Goal: Task Accomplishment & Management: Manage account settings

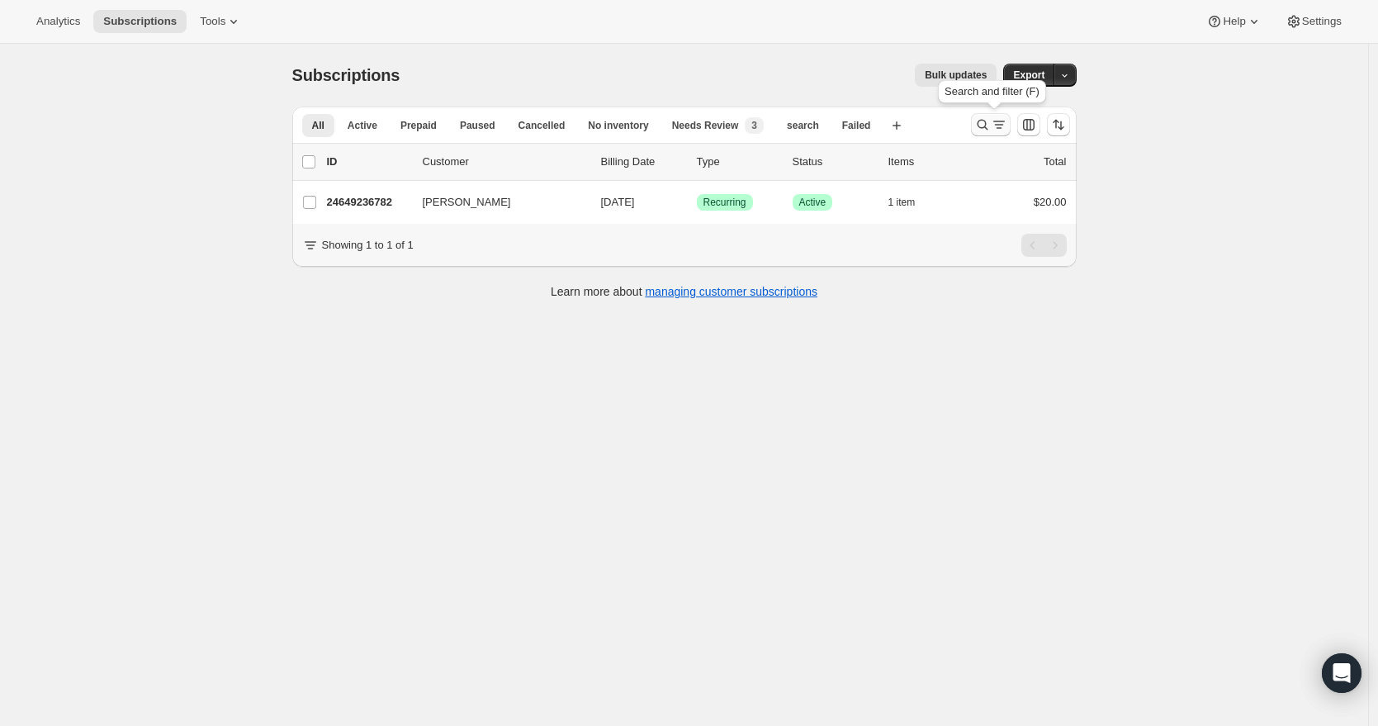
click at [981, 125] on icon "Search and filter results" at bounding box center [982, 124] width 17 height 17
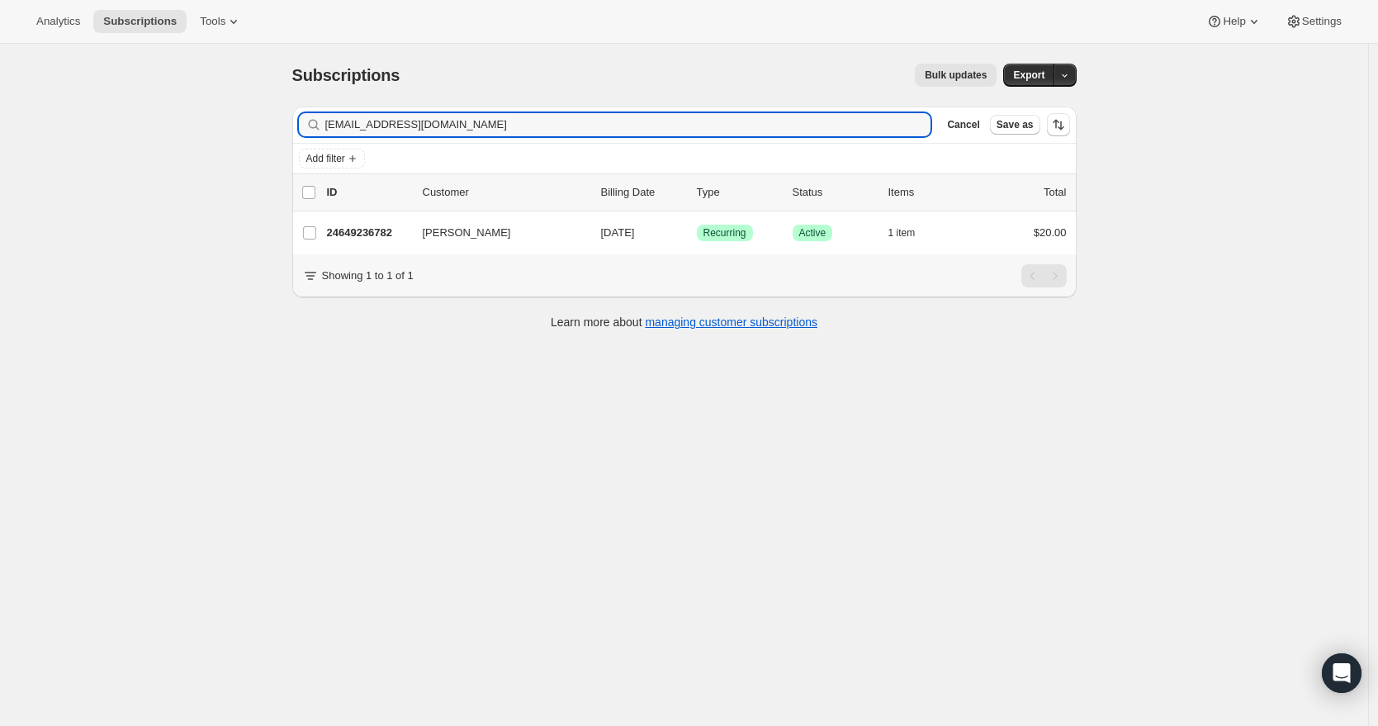
drag, startPoint x: 485, startPoint y: 125, endPoint x: 266, endPoint y: 121, distance: 218.9
click at [266, 121] on div "Subscriptions. This page is ready Subscriptions Bulk updates More actions Bulk …" at bounding box center [684, 407] width 1368 height 726
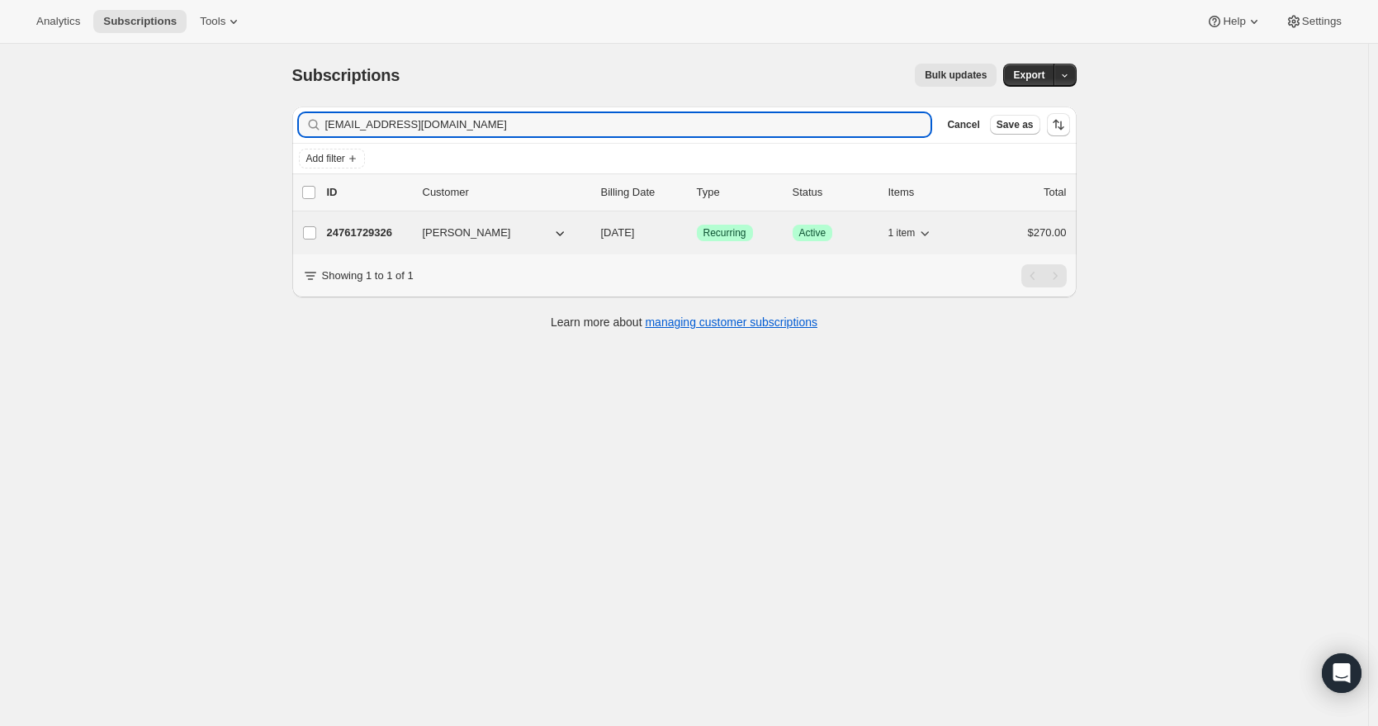
type input "[EMAIL_ADDRESS][DOMAIN_NAME]"
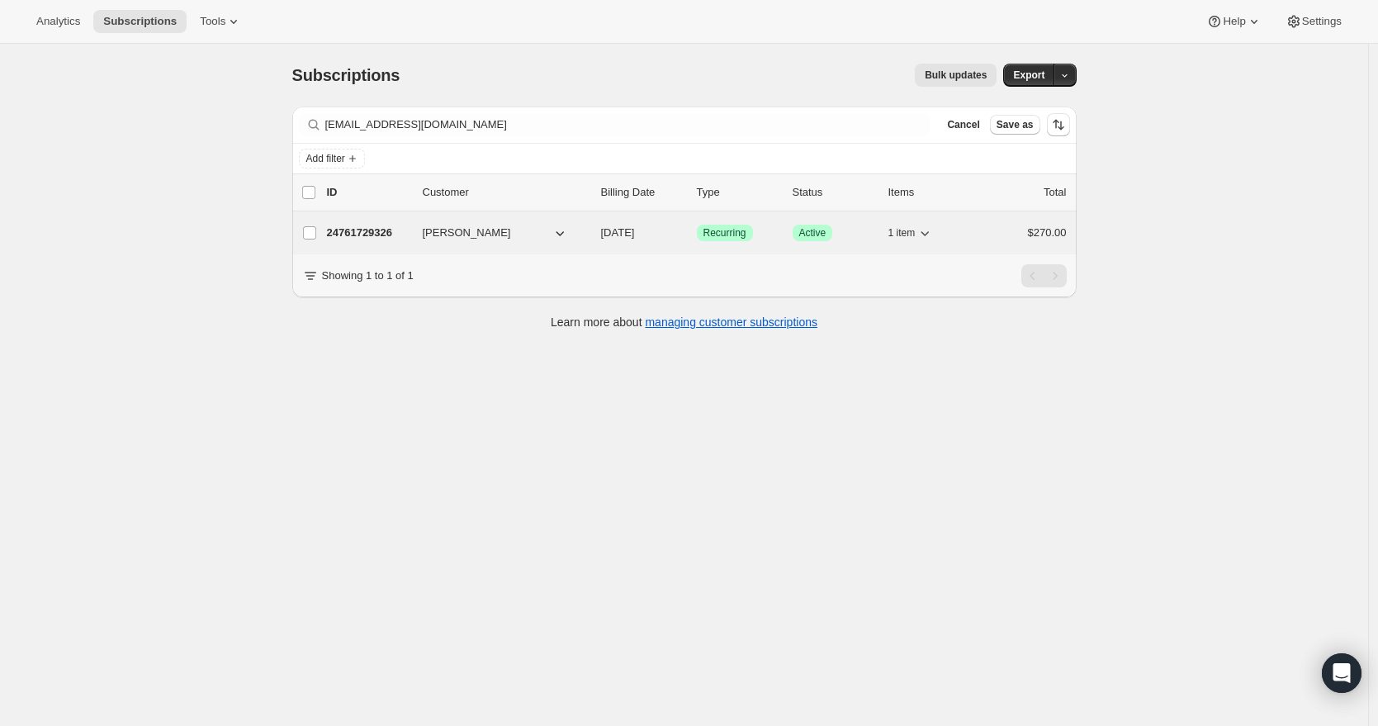
click at [383, 232] on p "24761729326" at bounding box center [368, 233] width 83 height 17
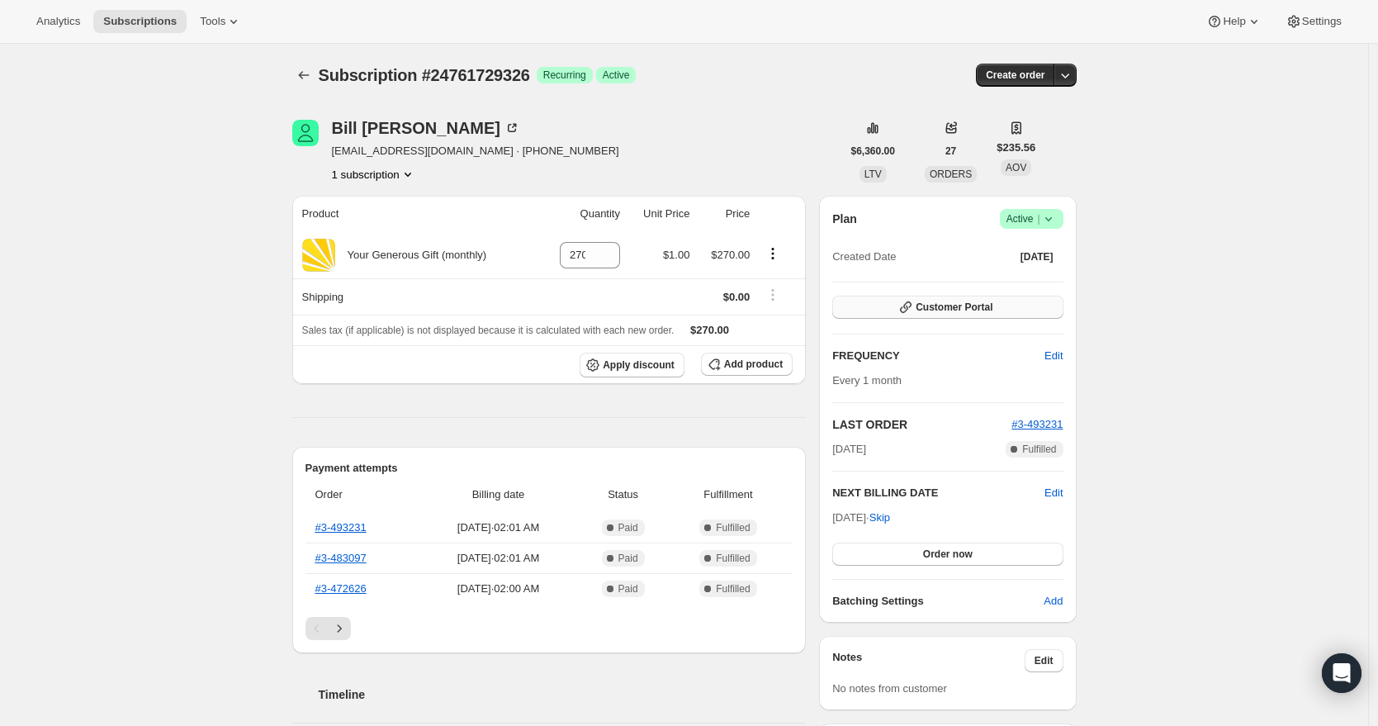
click at [965, 310] on span "Customer Portal" at bounding box center [954, 307] width 77 height 13
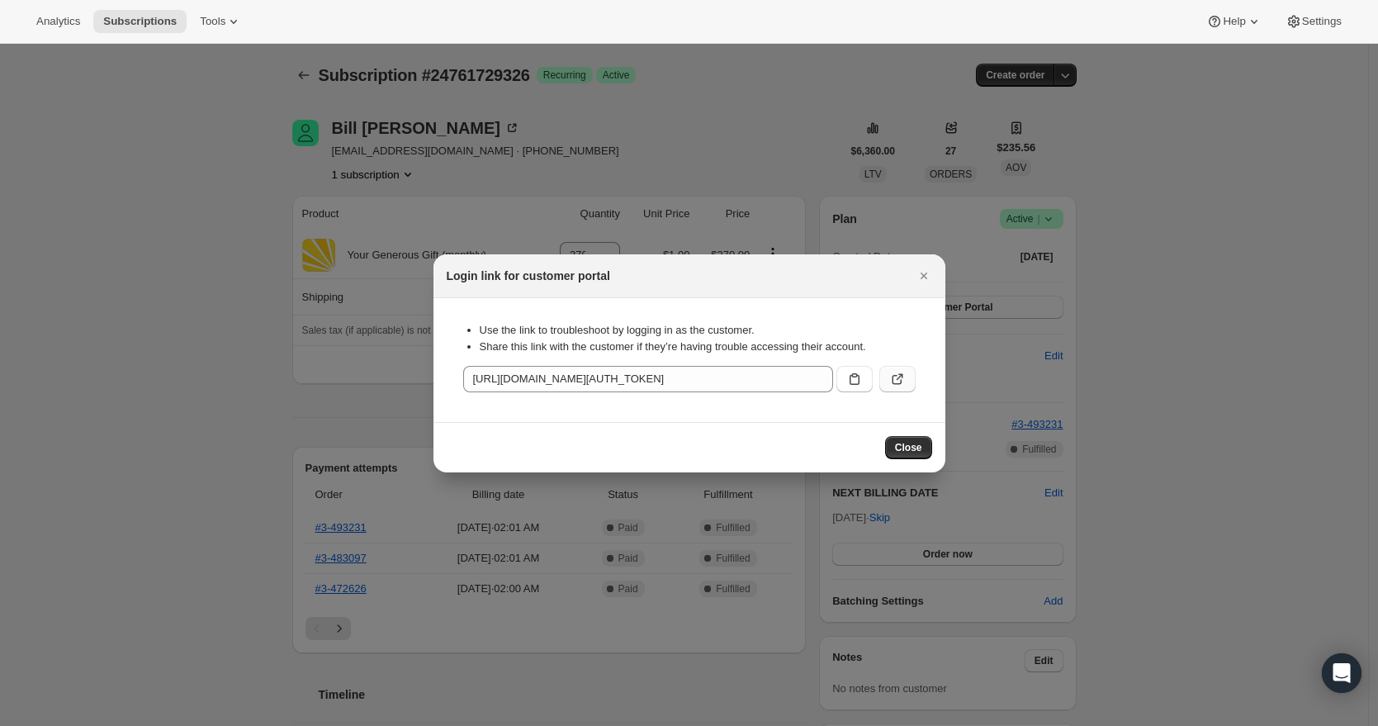
click at [906, 383] on button ":r34:" at bounding box center [898, 379] width 36 height 26
click at [920, 277] on icon "Close" at bounding box center [924, 276] width 17 height 17
